Goal: Complete application form

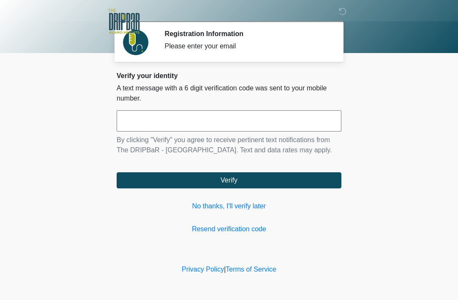
click at [256, 209] on link "No thanks, I'll verify later" at bounding box center [229, 206] width 225 height 10
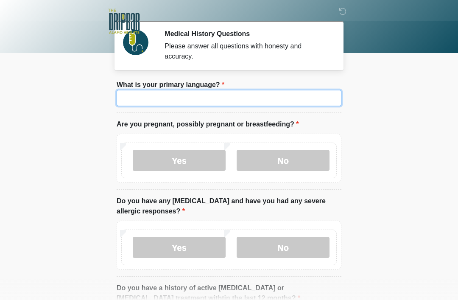
click at [315, 105] on input "What is your primary language?" at bounding box center [229, 98] width 225 height 16
type input "*******"
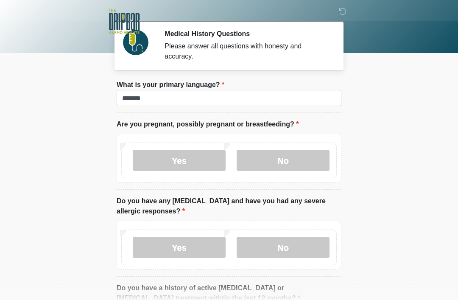
click at [305, 162] on label "No" at bounding box center [283, 160] width 93 height 21
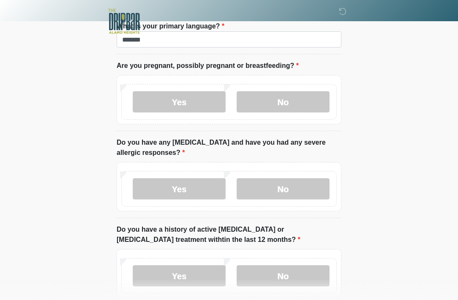
scroll to position [61, 0]
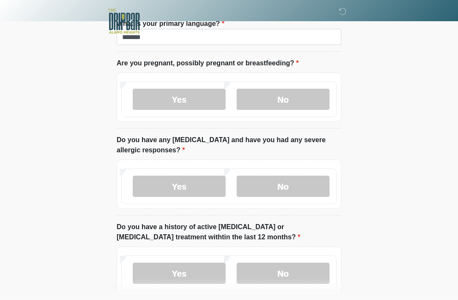
click at [303, 188] on label "No" at bounding box center [283, 186] width 93 height 21
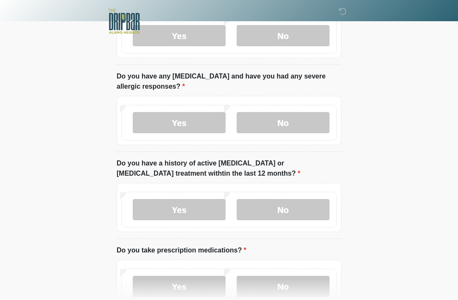
scroll to position [126, 0]
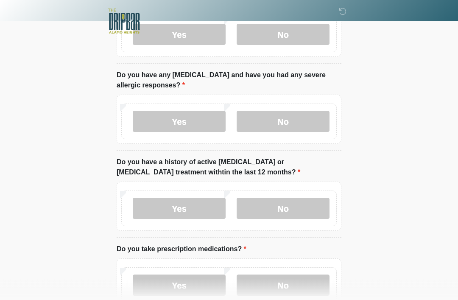
click at [311, 209] on label "No" at bounding box center [283, 208] width 93 height 21
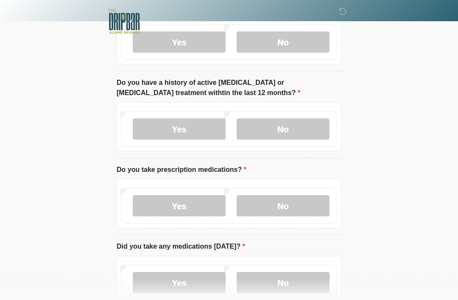
scroll to position [206, 0]
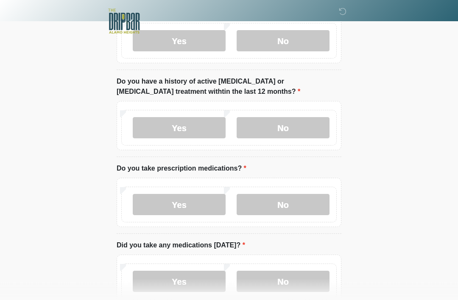
click at [322, 205] on label "No" at bounding box center [283, 204] width 93 height 21
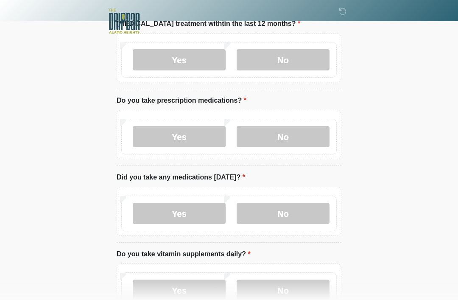
scroll to position [279, 0]
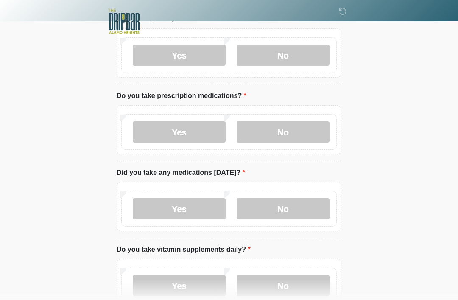
click at [314, 214] on label "No" at bounding box center [283, 208] width 93 height 21
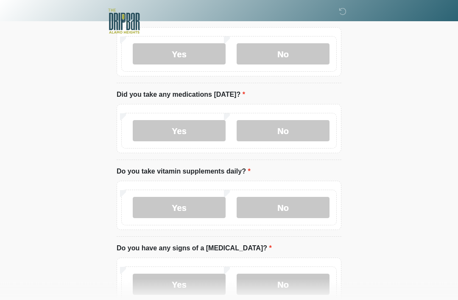
scroll to position [364, 0]
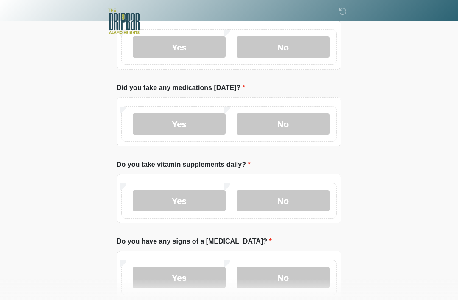
click at [322, 209] on label "No" at bounding box center [283, 200] width 93 height 21
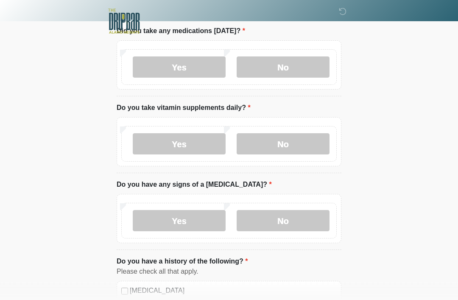
scroll to position [421, 0]
click at [307, 228] on label "No" at bounding box center [283, 220] width 93 height 21
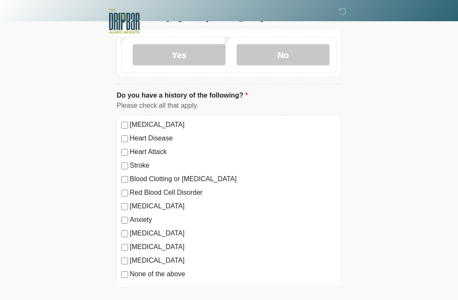
scroll to position [585, 0]
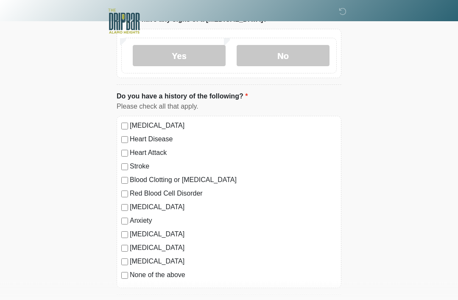
click at [118, 273] on div "High Blood Pressure Heart Disease Heart Attack Stroke Blood Clotting or Bleedin…" at bounding box center [229, 202] width 225 height 172
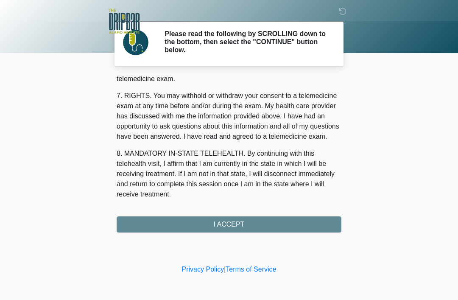
scroll to position [372, 0]
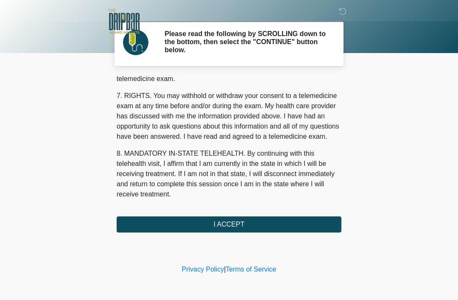
click at [325, 221] on button "I ACCEPT" at bounding box center [229, 224] width 225 height 16
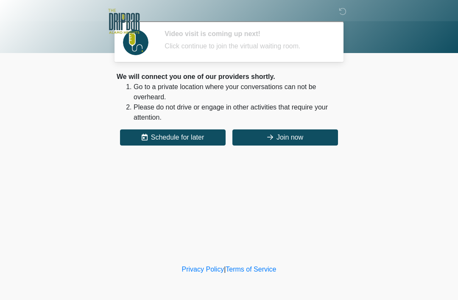
click at [302, 135] on button "Join now" at bounding box center [285, 137] width 106 height 16
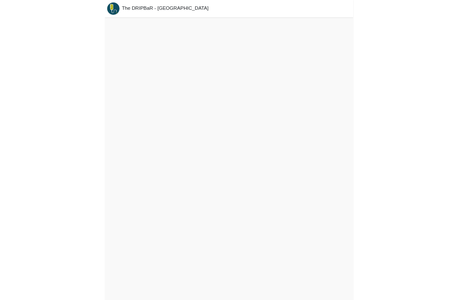
scroll to position [3, 0]
